Goal: Task Accomplishment & Management: Complete application form

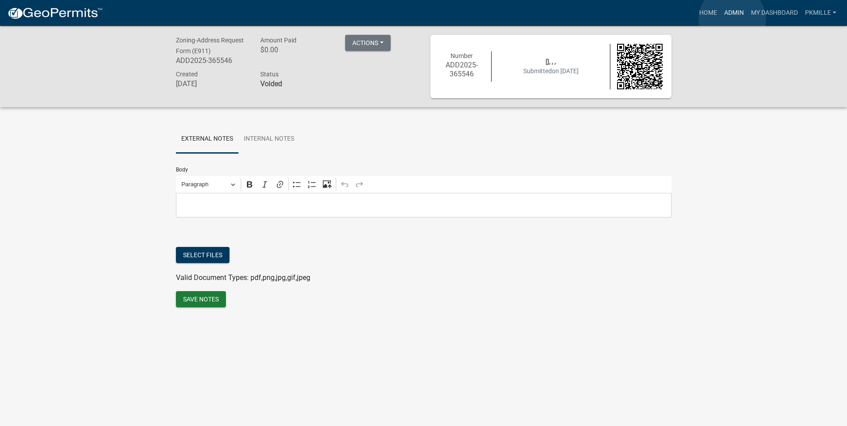
click at [732, 19] on link "Admin" at bounding box center [734, 12] width 27 height 17
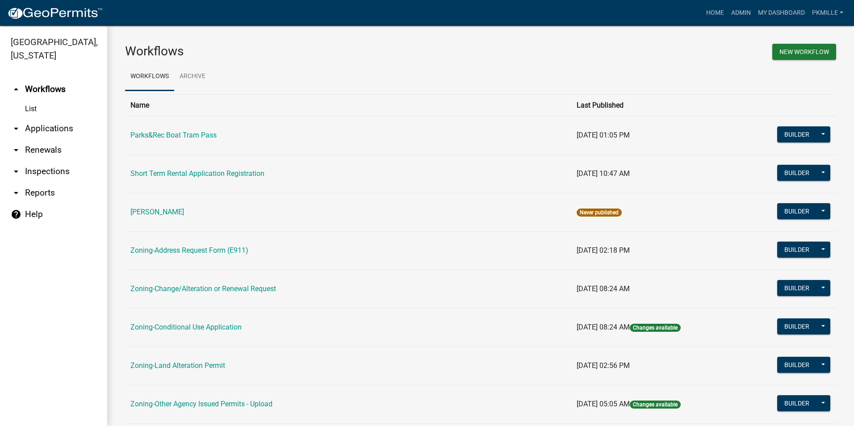
click at [50, 128] on link "arrow_drop_down Applications" at bounding box center [53, 128] width 107 height 21
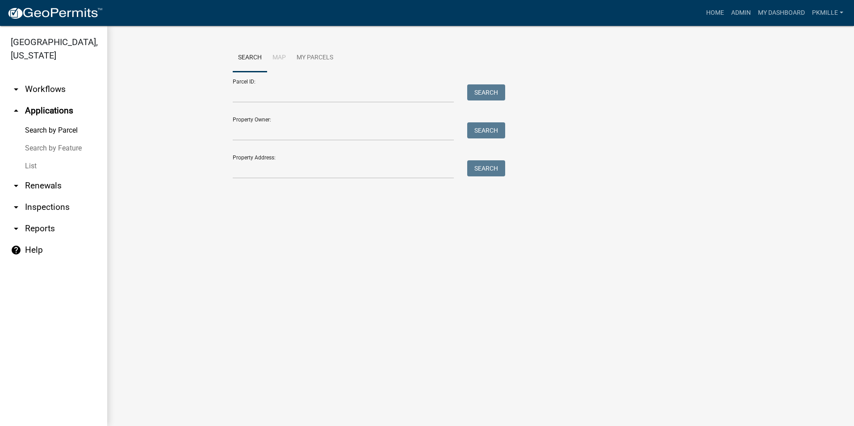
click at [48, 165] on link "List" at bounding box center [53, 166] width 107 height 18
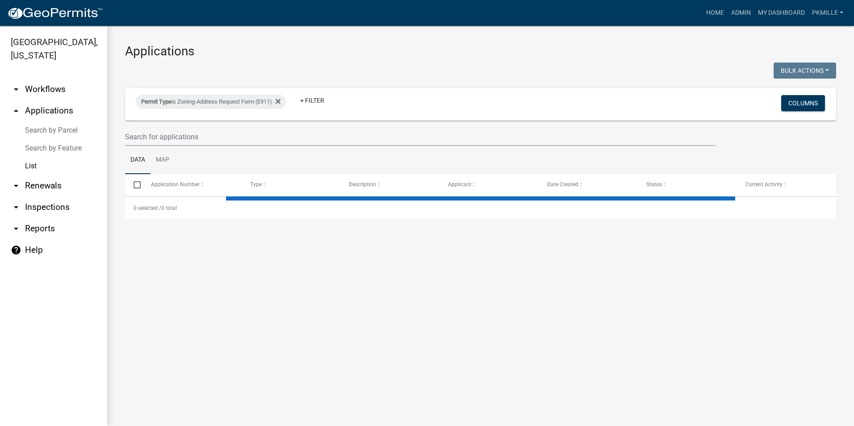
select select "2: 50"
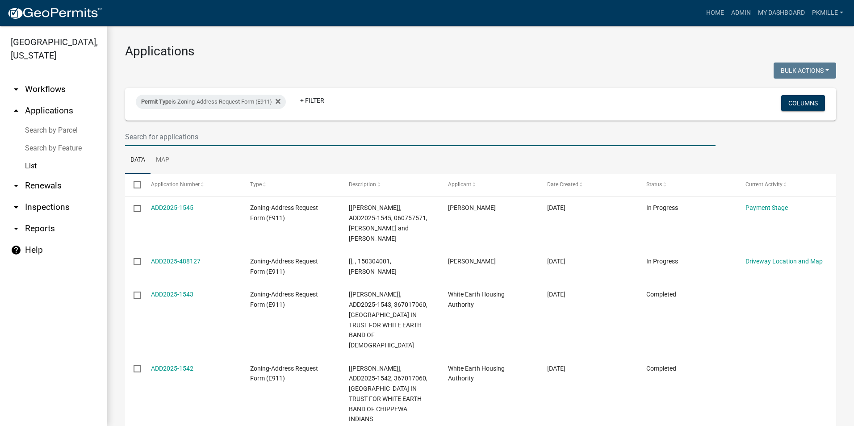
click at [141, 134] on input "text" at bounding box center [420, 137] width 590 height 18
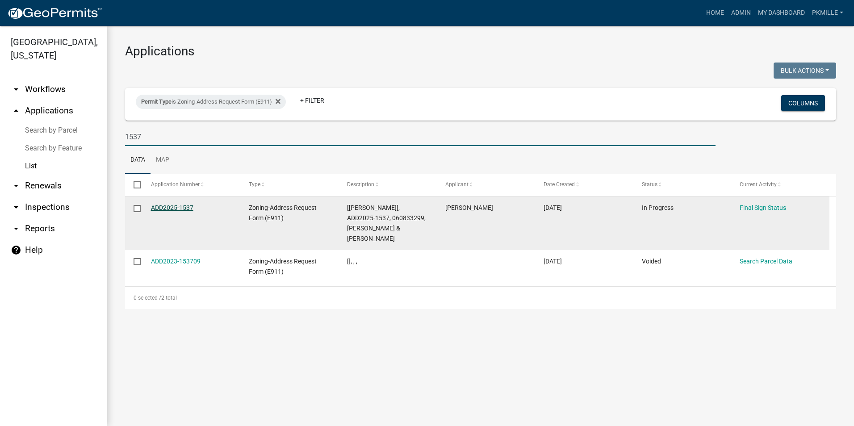
type input "1537"
click at [166, 209] on link "ADD2025-1537" at bounding box center [172, 207] width 42 height 7
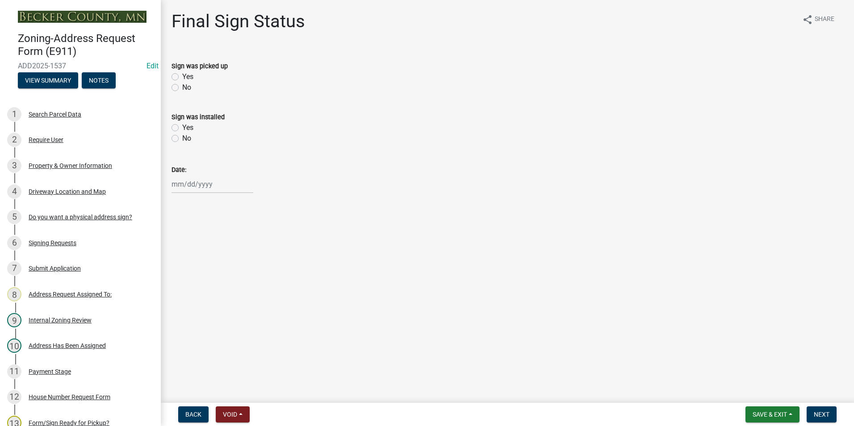
click at [182, 76] on label "Yes" at bounding box center [187, 76] width 11 height 11
click at [182, 76] on input "Yes" at bounding box center [185, 74] width 6 height 6
radio input "true"
select select "10"
select select "2025"
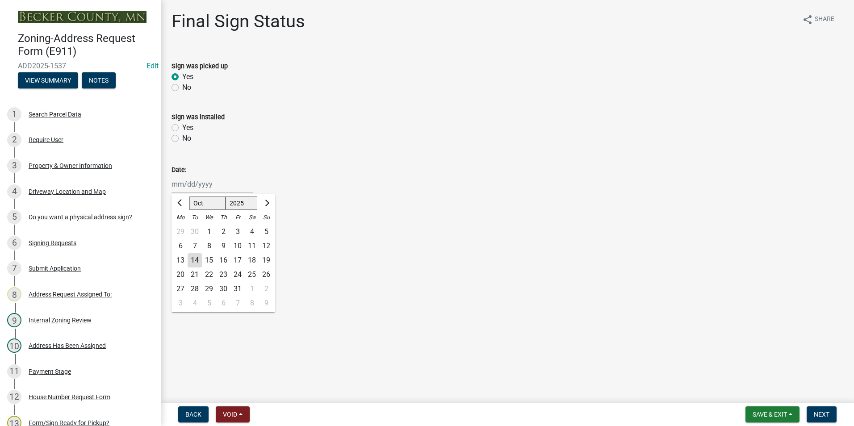
click at [173, 185] on div "[PERSON_NAME] Feb Mar Apr [PERSON_NAME][DATE] Oct Nov [DATE] 1526 1527 1528 152…" at bounding box center [212, 184] width 82 height 18
click at [238, 248] on div "10" at bounding box center [237, 246] width 14 height 14
type input "[DATE]"
click at [781, 411] on span "Save & Exit" at bounding box center [769, 414] width 34 height 7
click at [768, 379] on button "Save" at bounding box center [763, 369] width 71 height 21
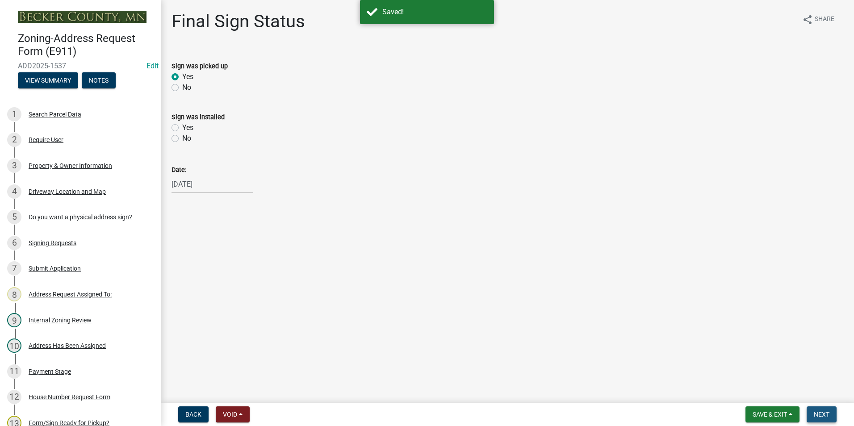
click at [820, 413] on span "Next" at bounding box center [822, 414] width 16 height 7
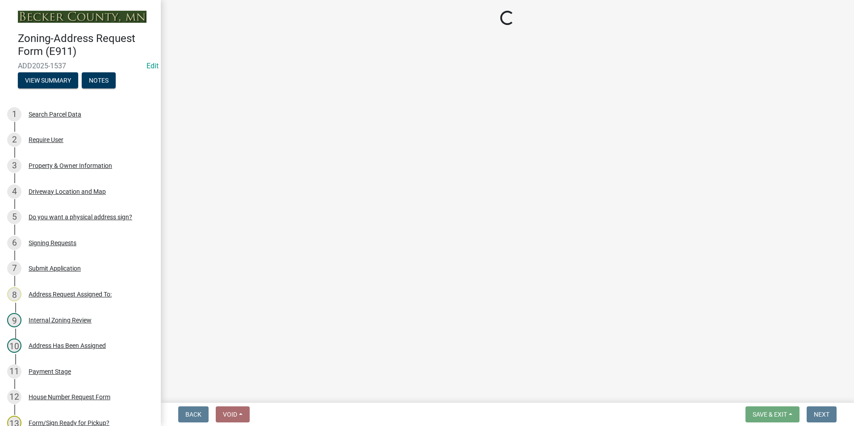
click at [769, 415] on div "Back Void Withdraw Lock Expire Void Save & Exit Save Save & Exit Next" at bounding box center [507, 414] width 679 height 16
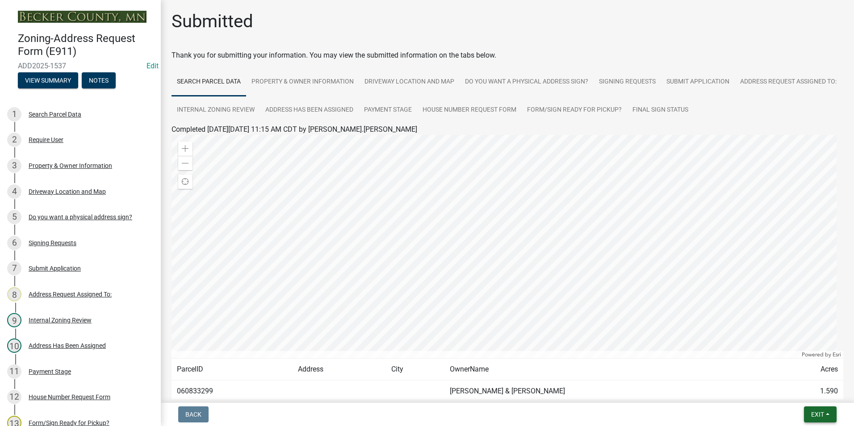
click at [815, 413] on span "Exit" at bounding box center [817, 414] width 13 height 7
